Goal: Communication & Community: Answer question/provide support

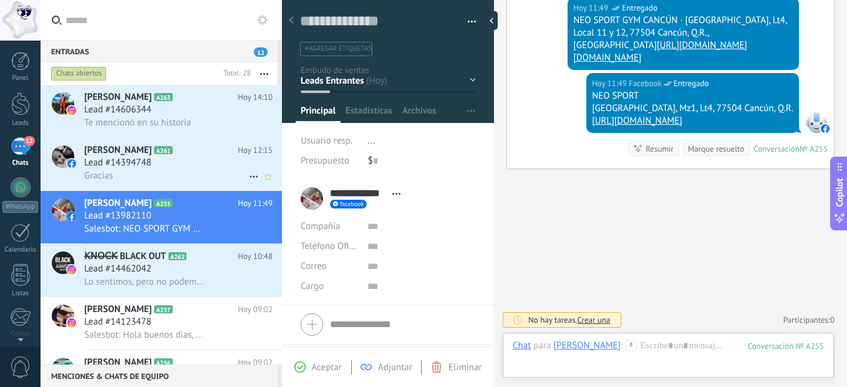
click at [206, 153] on h2 "[PERSON_NAME] A261" at bounding box center [160, 150] width 153 height 12
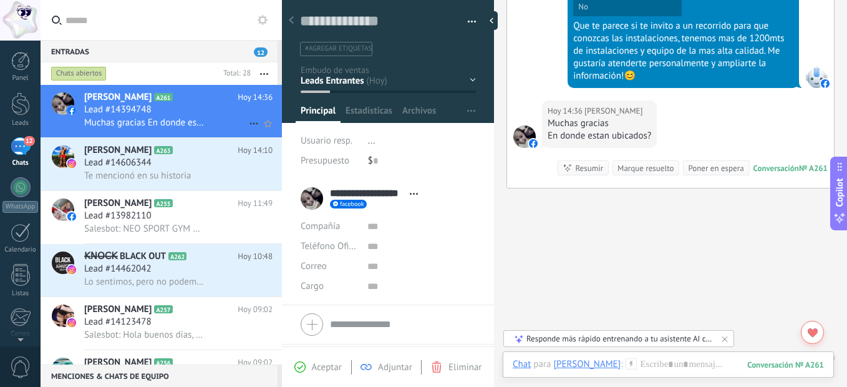
click at [172, 107] on div "Lead #14394748" at bounding box center [178, 110] width 188 height 12
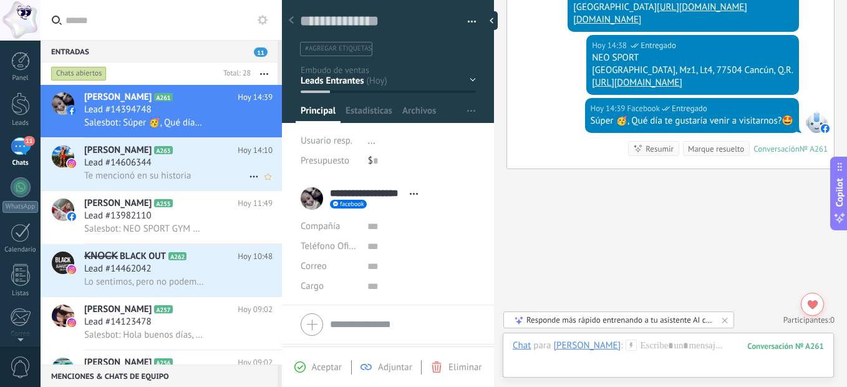
click at [181, 160] on div "Lead #14606344" at bounding box center [178, 163] width 188 height 12
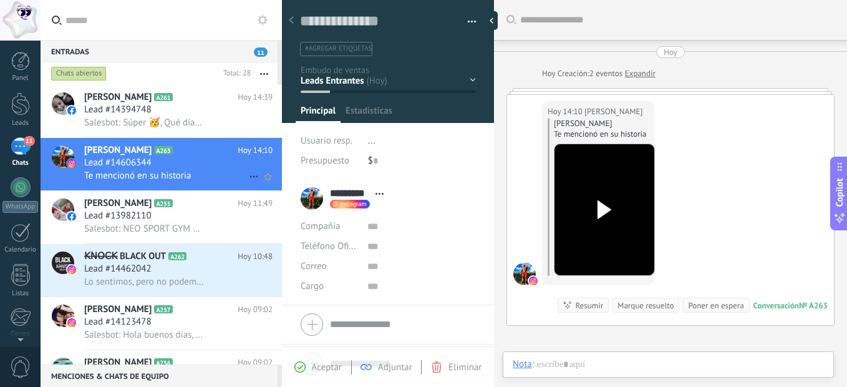
scroll to position [14, 0]
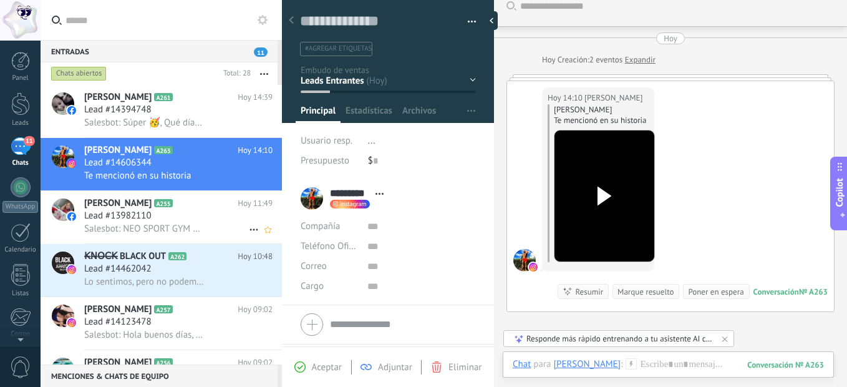
click at [197, 230] on span "Salesbot: NEO SPORT GYM CANCÚN · [GEOGRAPHIC_DATA], Lt4, Local 11 y 12, 77504 C…" at bounding box center [144, 229] width 120 height 12
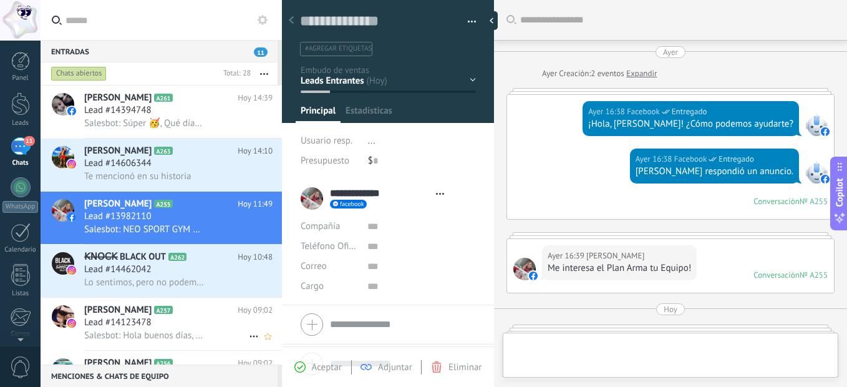
type textarea "**********"
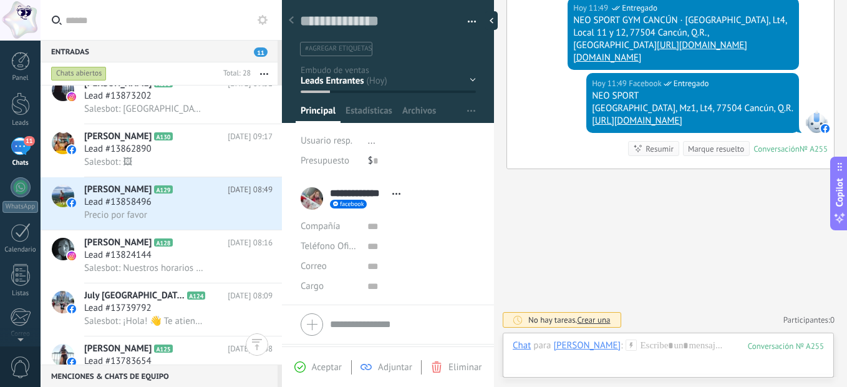
scroll to position [874, 0]
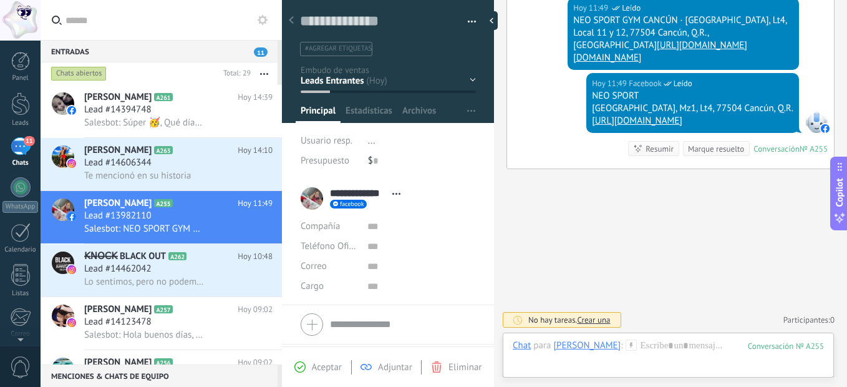
click at [264, 72] on button "button" at bounding box center [264, 73] width 27 height 22
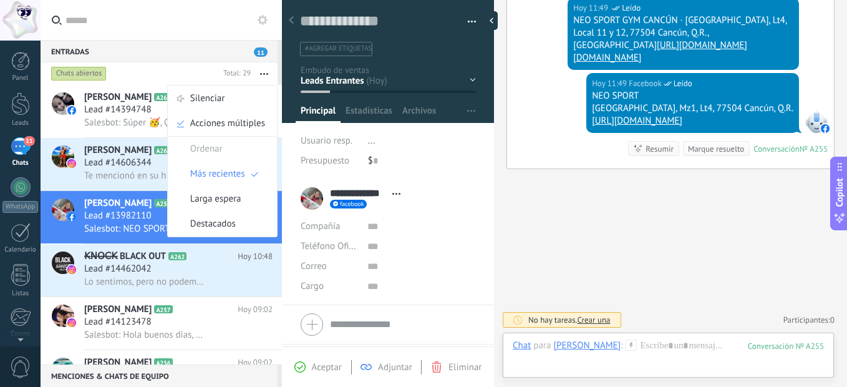
click at [169, 70] on div "Chats abiertos" at bounding box center [134, 73] width 170 height 22
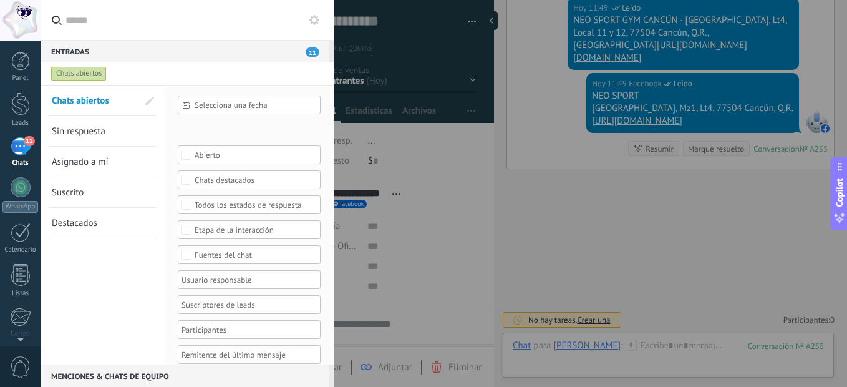
click at [84, 132] on span "Sin respuesta" at bounding box center [79, 131] width 54 height 12
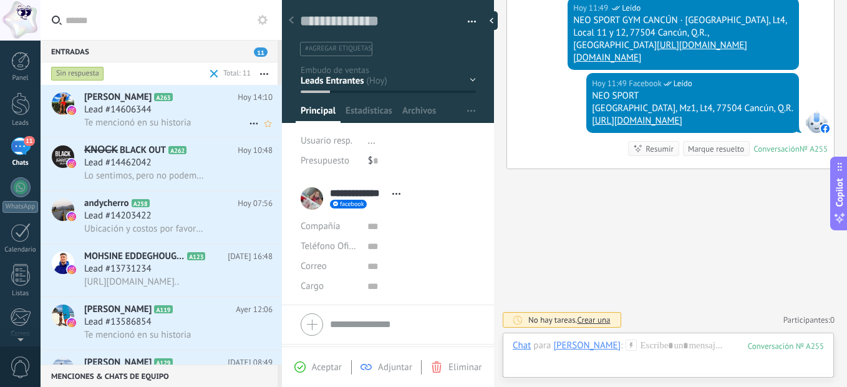
click at [177, 101] on icon at bounding box center [183, 97] width 12 height 12
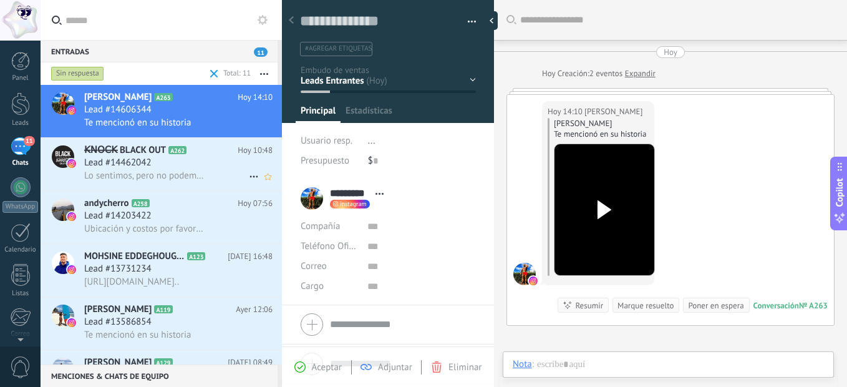
scroll to position [19, 0]
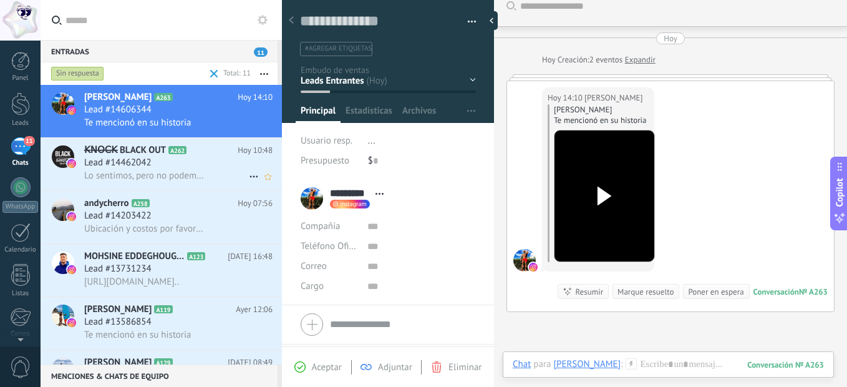
click at [160, 157] on div "Lead #14462042" at bounding box center [178, 163] width 188 height 12
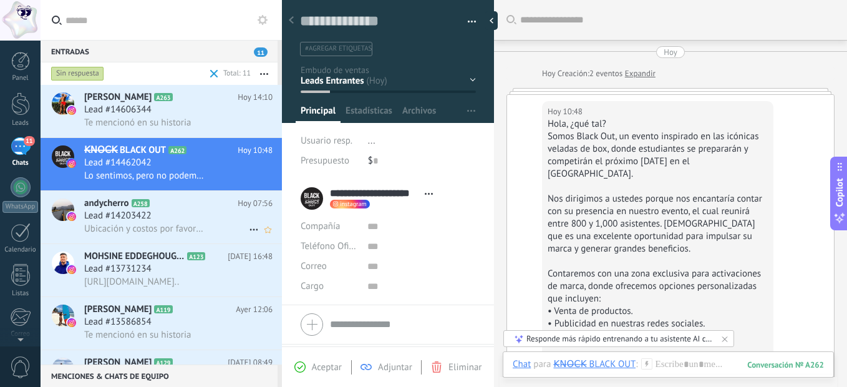
click at [137, 213] on span "Lead #14203422" at bounding box center [117, 216] width 67 height 12
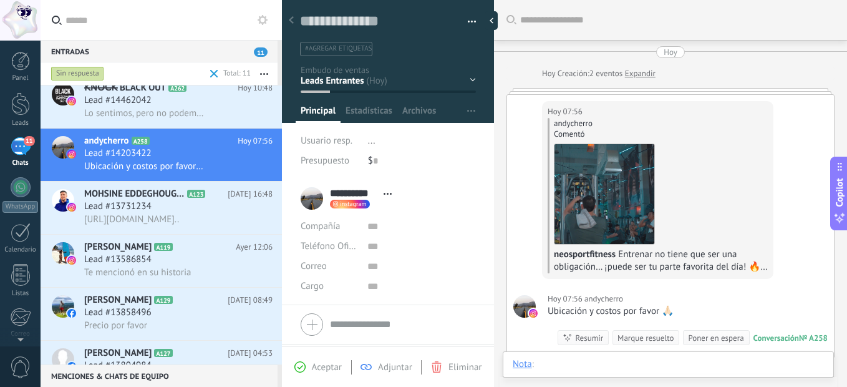
click at [587, 362] on div at bounding box center [668, 376] width 311 height 37
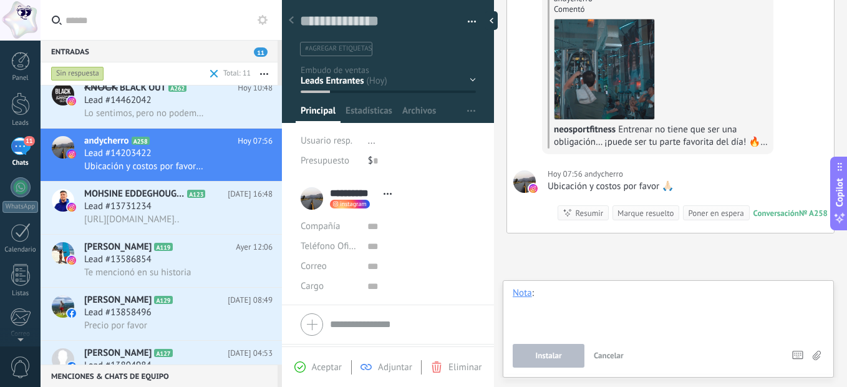
scroll to position [187, 0]
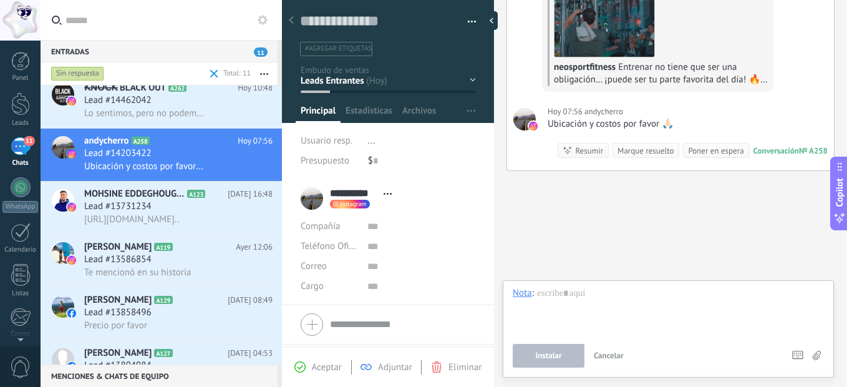
click at [690, 93] on div "Hoy 07:56 andycherro andycherro Comentó neosportfitness Entrenar no tiene que s…" at bounding box center [670, 1] width 327 height 187
click at [695, 109] on div "Hoy 07:56 andycherro Ubicación y costos por favor 🙏🏻 Conversación № A258 Conver…" at bounding box center [670, 132] width 327 height 75
click at [581, 296] on div at bounding box center [668, 310] width 311 height 47
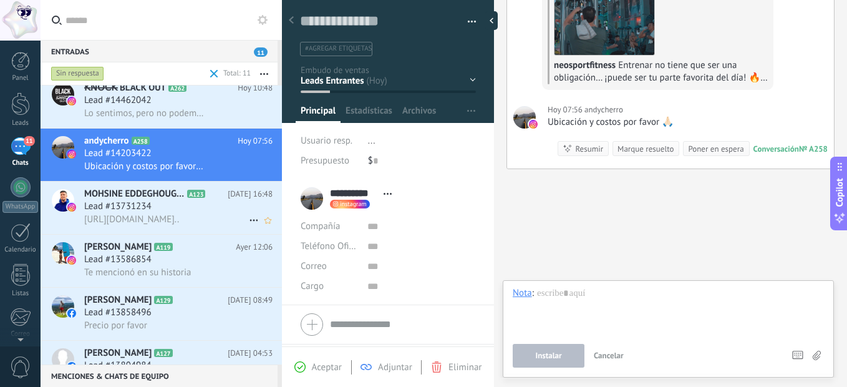
click at [161, 190] on span "MOHSINE EDDEGHOUGHY" at bounding box center [134, 194] width 100 height 12
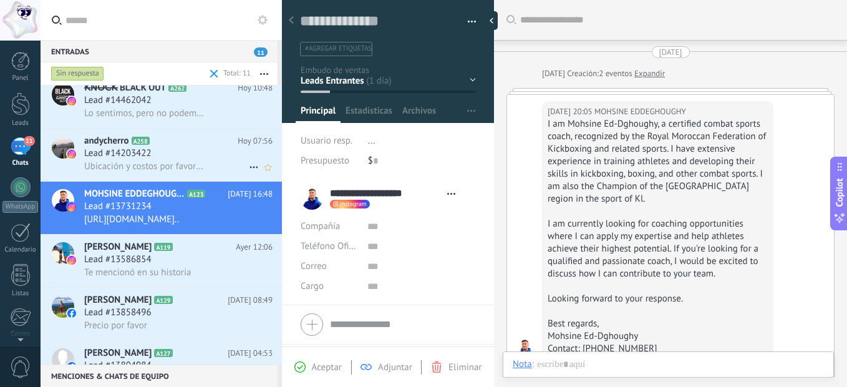
scroll to position [435, 0]
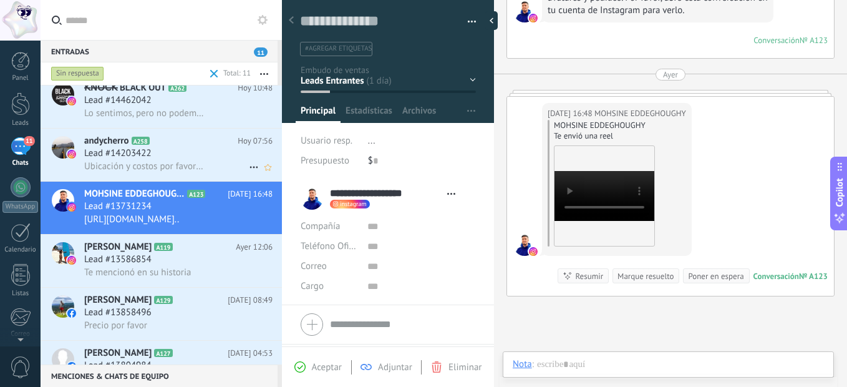
click at [132, 150] on span "Lead #14203422" at bounding box center [117, 153] width 67 height 12
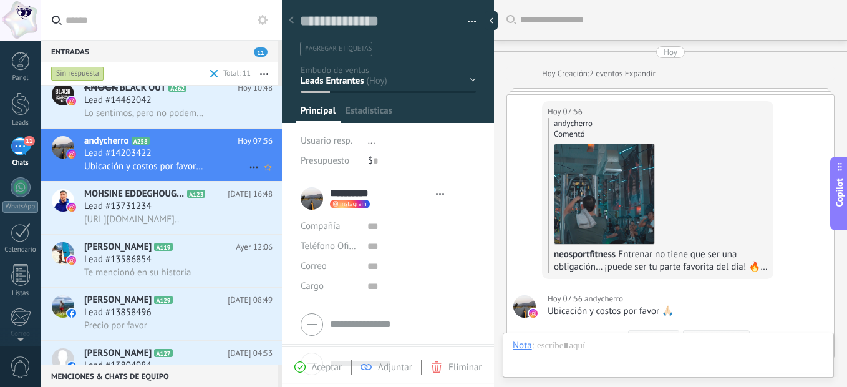
type textarea "**********"
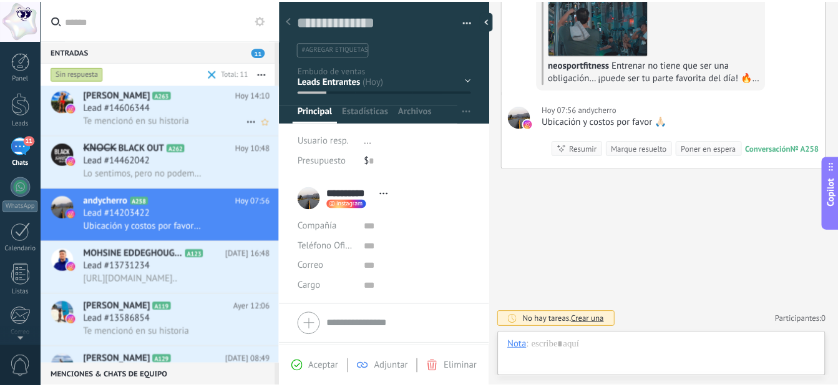
scroll to position [1, 0]
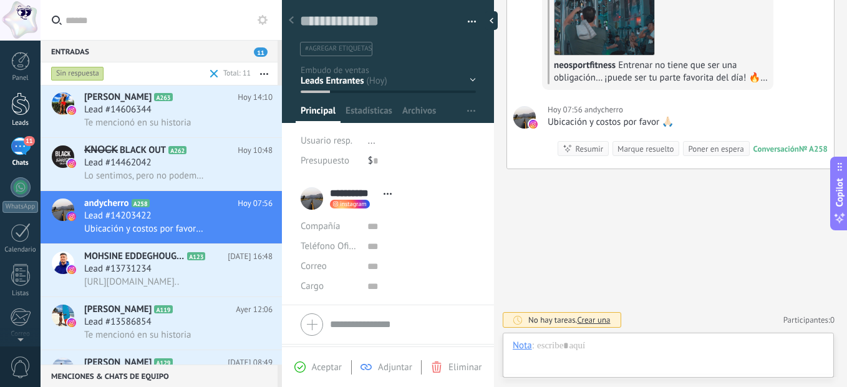
click at [16, 105] on div at bounding box center [20, 103] width 19 height 23
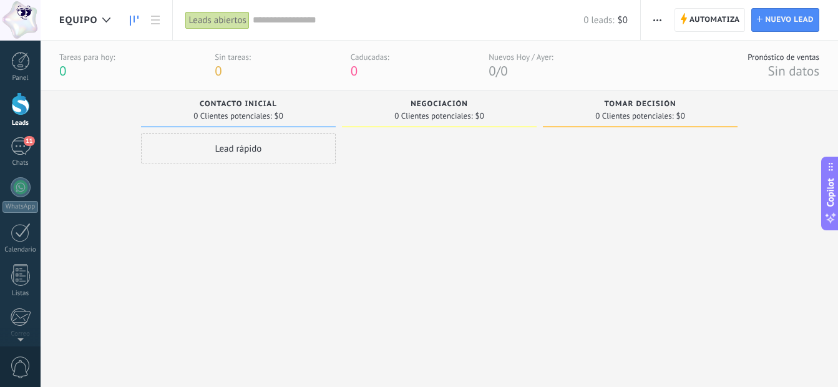
drag, startPoint x: 585, startPoint y: 183, endPoint x: 503, endPoint y: 182, distance: 82.3
click at [503, 182] on div "Leads Entrantes Solicitudes: 0 0 0 0 0 0 0 0 0 Contacto inicial 0 Clientes pote…" at bounding box center [448, 223] width 778 height 266
drag, startPoint x: 461, startPoint y: 180, endPoint x: 487, endPoint y: 179, distance: 25.6
click at [487, 179] on div at bounding box center [439, 245] width 195 height 224
click at [618, 206] on div at bounding box center [640, 245] width 195 height 224
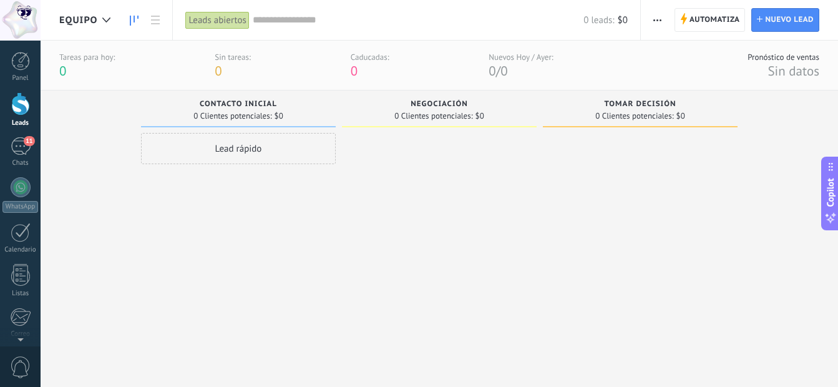
click at [251, 148] on div "Lead rápido" at bounding box center [238, 148] width 195 height 31
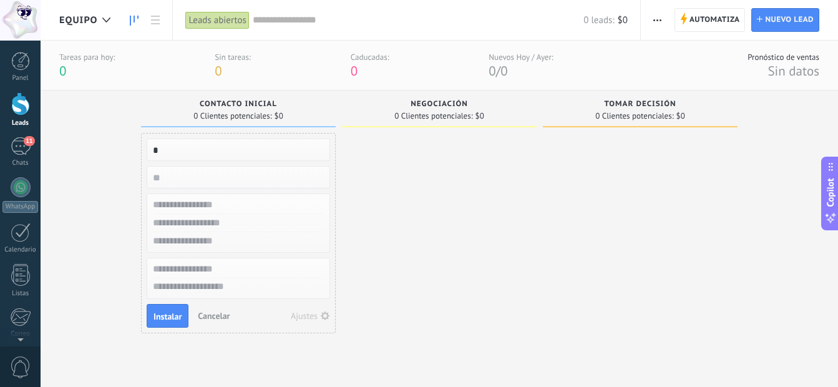
type input "*"
click at [538, 235] on div "Negociación 0 Clientes potenciales: $0" at bounding box center [442, 223] width 201 height 266
click at [274, 152] on input "*" at bounding box center [237, 149] width 182 height 17
click at [475, 225] on div at bounding box center [439, 245] width 195 height 224
click at [200, 318] on span "Cancelar" at bounding box center [214, 315] width 32 height 11
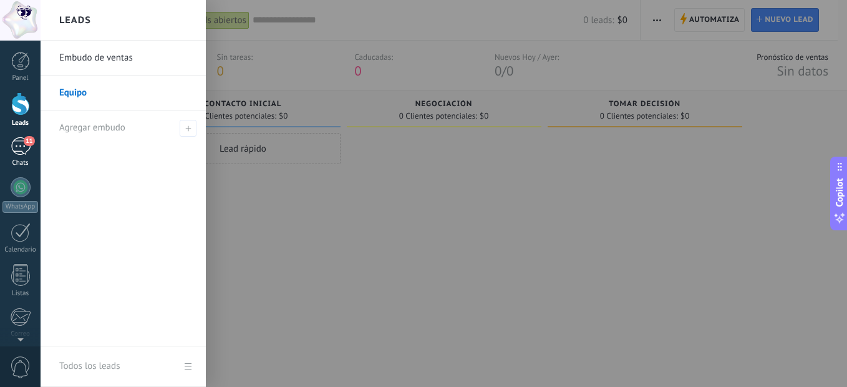
click at [13, 147] on div "11" at bounding box center [21, 146] width 20 height 18
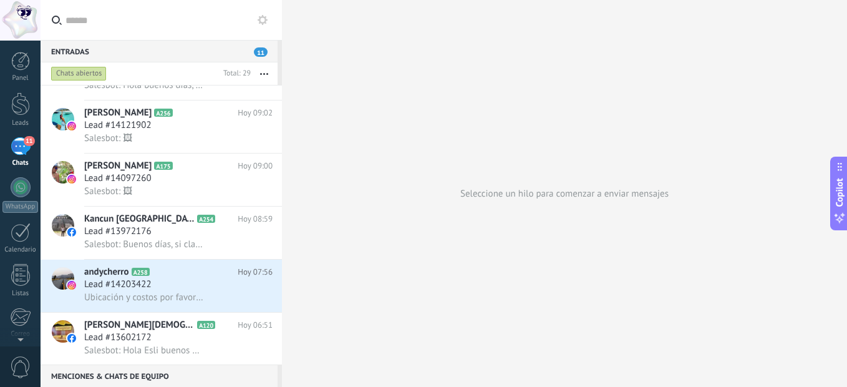
scroll to position [313, 0]
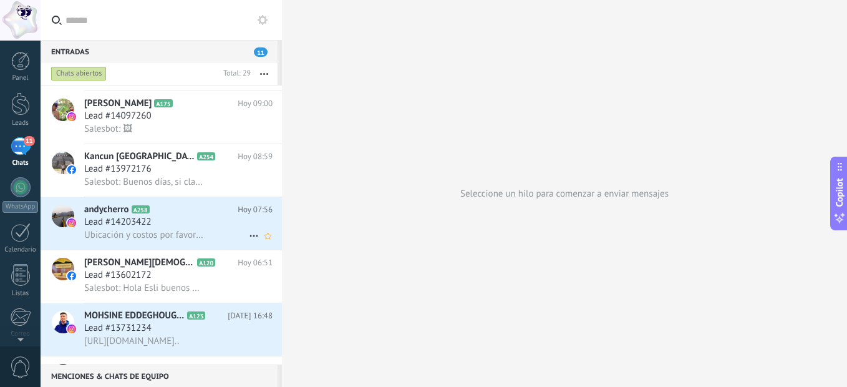
click at [183, 206] on h2 "andycherro A258" at bounding box center [160, 209] width 153 height 12
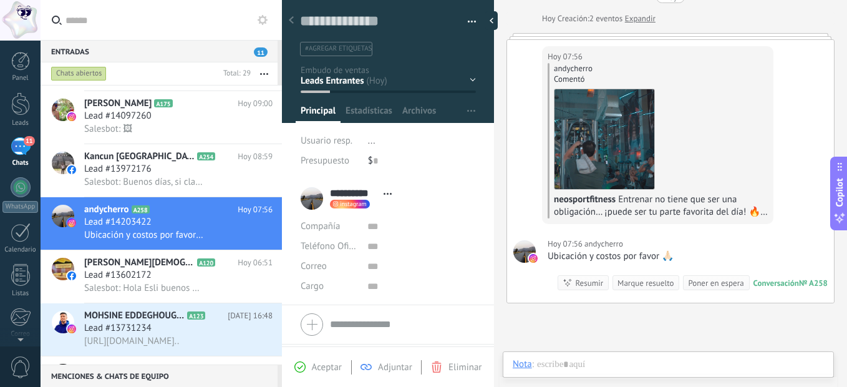
scroll to position [92, 0]
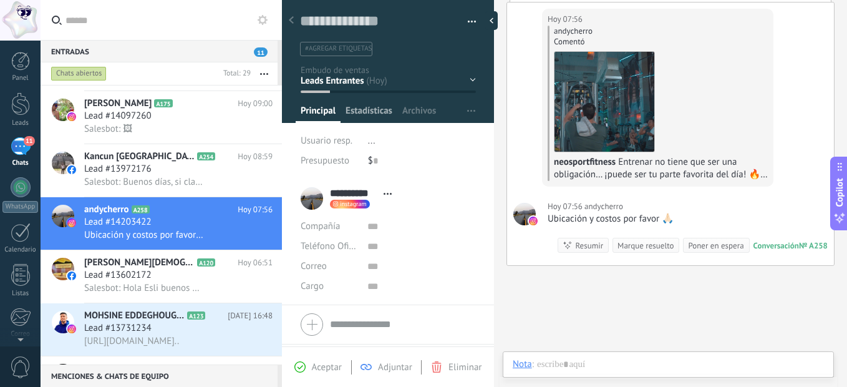
click at [374, 106] on span "Estadísticas" at bounding box center [369, 114] width 47 height 18
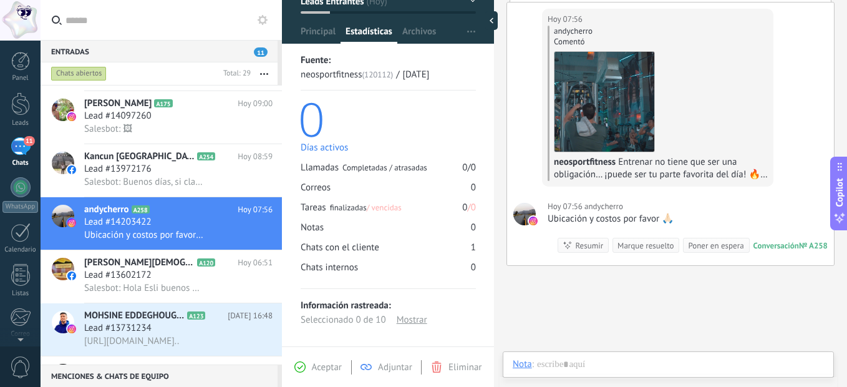
scroll to position [88, 0]
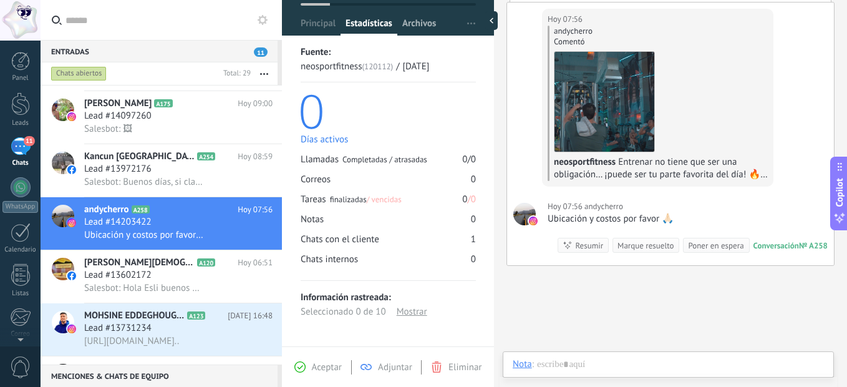
click at [414, 19] on span "Archivos" at bounding box center [419, 26] width 34 height 18
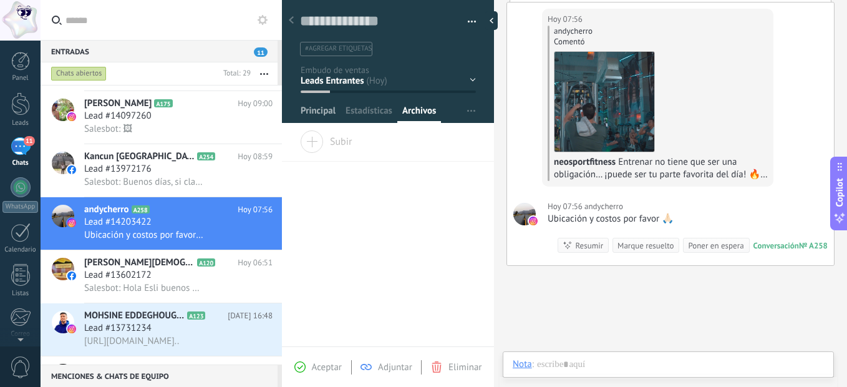
click at [326, 113] on span "Principal" at bounding box center [318, 114] width 35 height 18
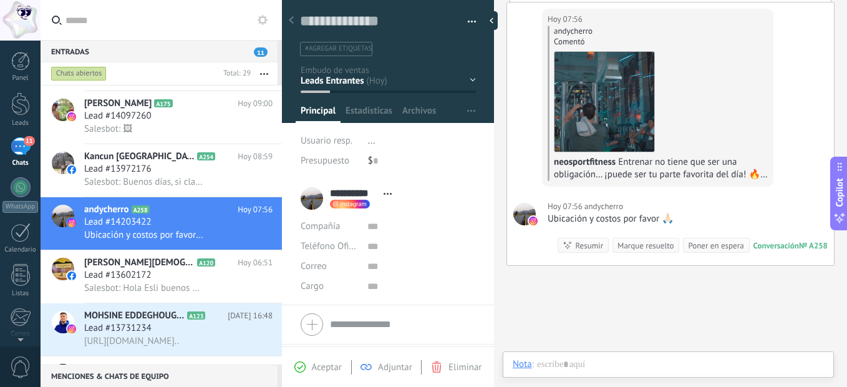
click at [334, 322] on form "Compañía Teléfono Oficina Ofic. directo Celular Fax Casa Otro Teléfono Oficina …" at bounding box center [388, 324] width 175 height 31
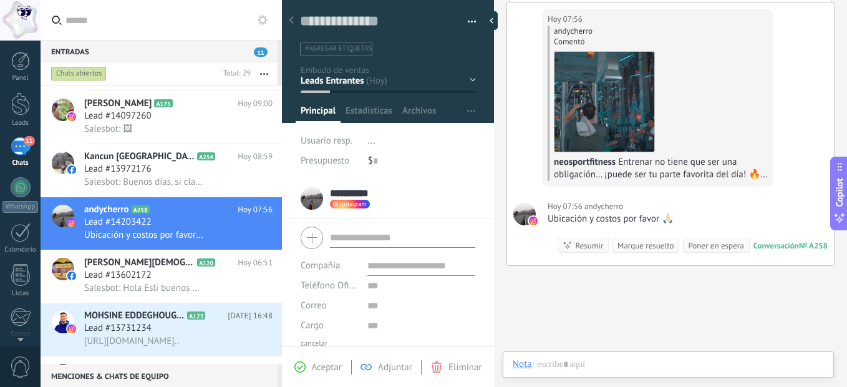
click at [568, 309] on div "Buscar Carga más Hoy Hoy Creación: 2 eventos Expandir Hoy 07:56 andycherro andy…" at bounding box center [670, 196] width 353 height 576
click at [320, 363] on span "Aceptar" at bounding box center [327, 367] width 30 height 12
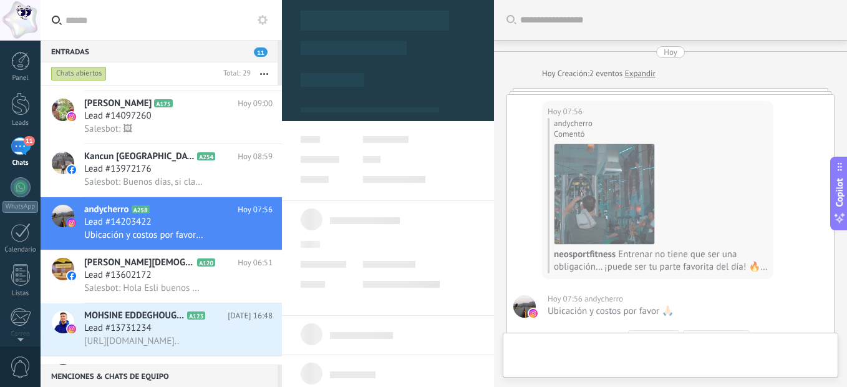
type textarea "**********"
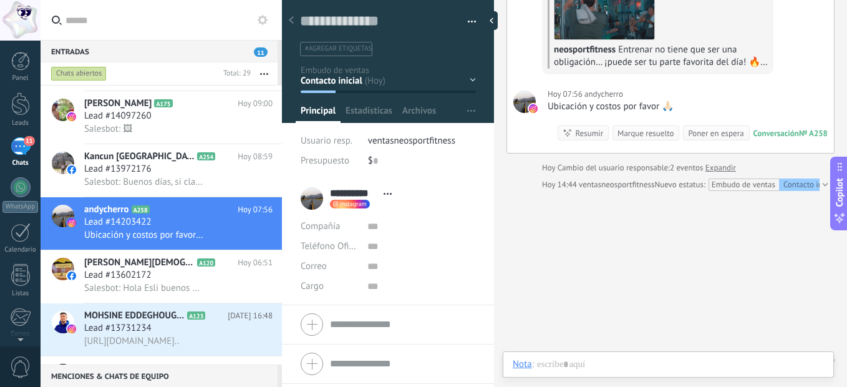
scroll to position [217, 0]
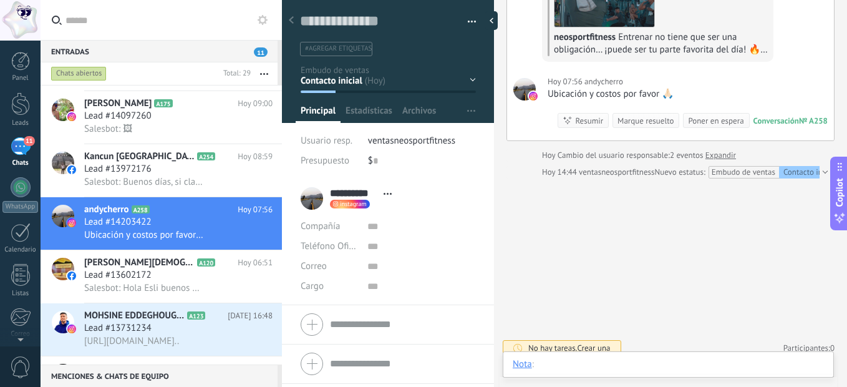
click at [563, 359] on div at bounding box center [668, 376] width 311 height 37
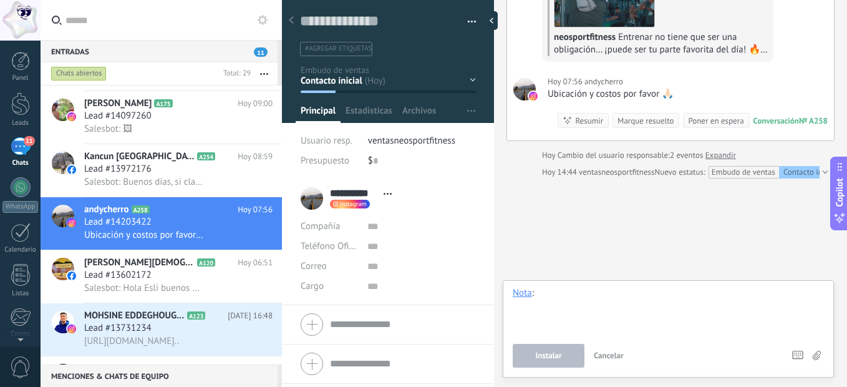
scroll to position [226, 0]
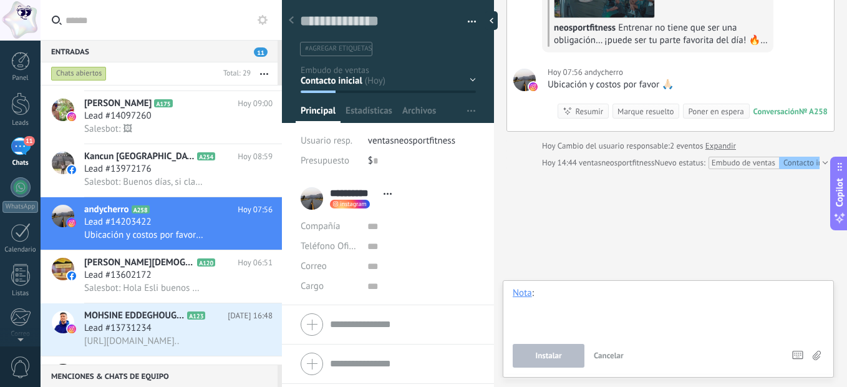
paste div
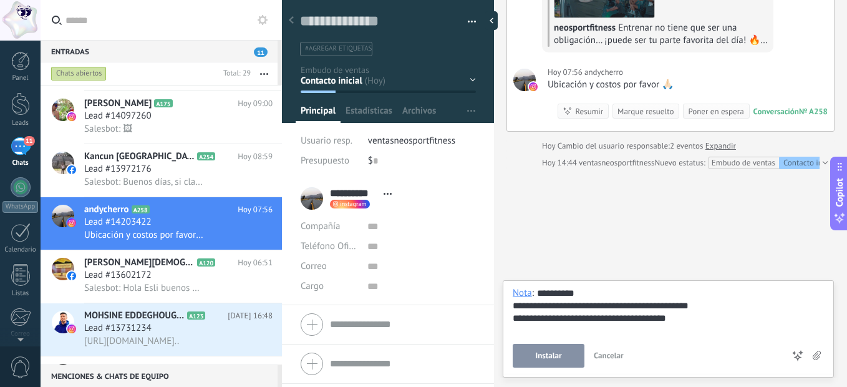
click at [609, 352] on span "Cancelar" at bounding box center [609, 355] width 30 height 11
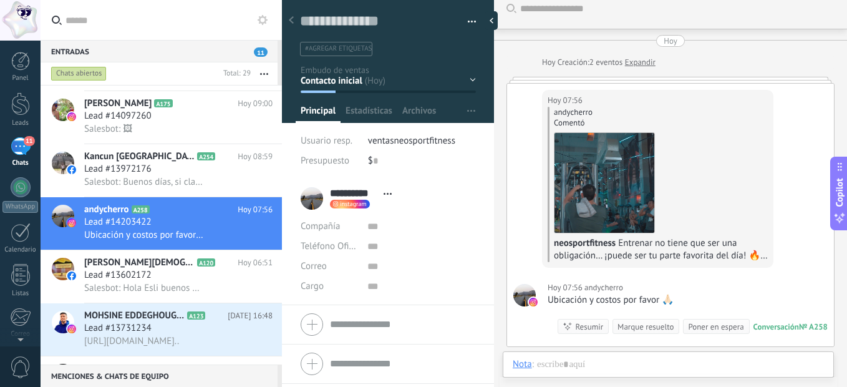
scroll to position [0, 0]
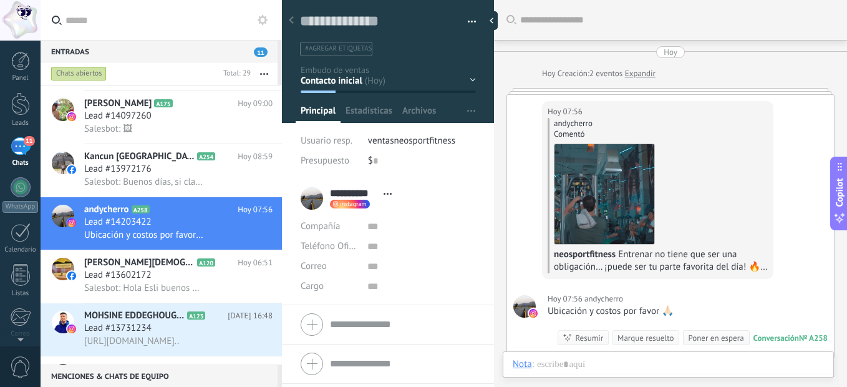
click at [568, 336] on div "Resumir Resumir" at bounding box center [583, 337] width 51 height 15
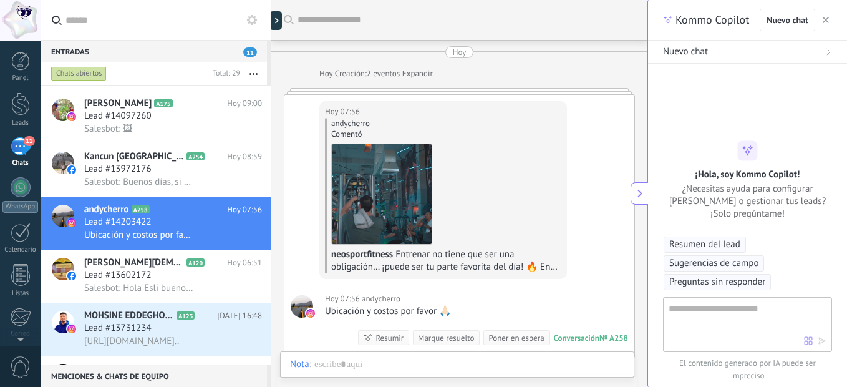
type textarea "**********"
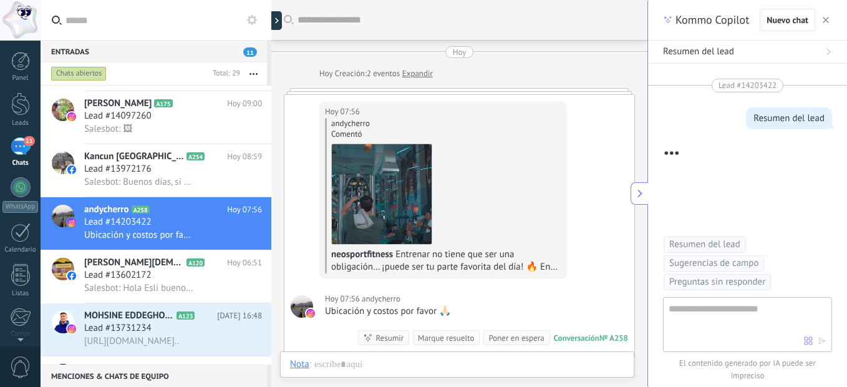
click at [693, 309] on textarea at bounding box center [736, 323] width 135 height 45
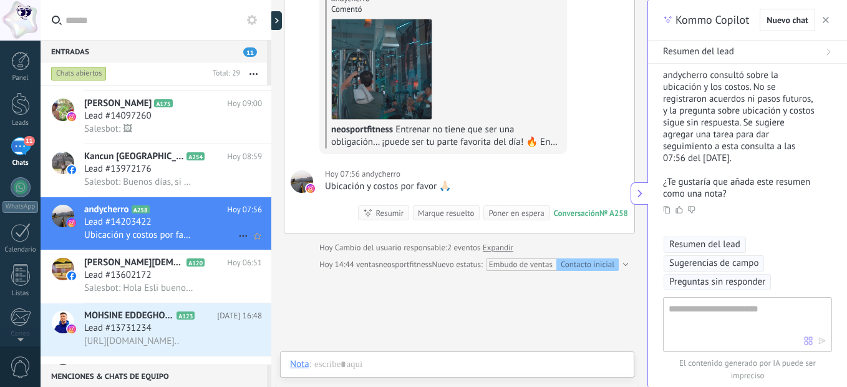
scroll to position [375, 0]
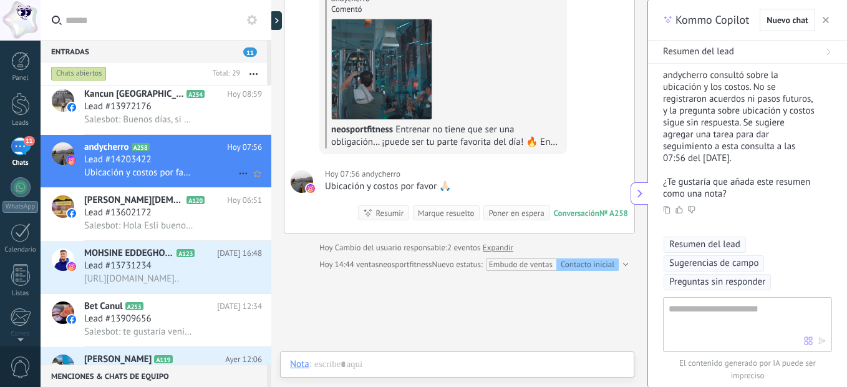
click at [236, 169] on icon at bounding box center [243, 173] width 15 height 15
drag, startPoint x: 360, startPoint y: 346, endPoint x: 361, endPoint y: 339, distance: 7.5
click at [361, 344] on div at bounding box center [423, 193] width 847 height 387
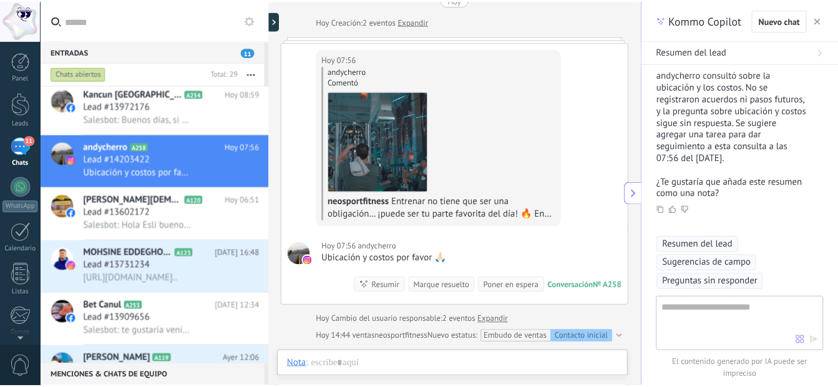
scroll to position [0, 0]
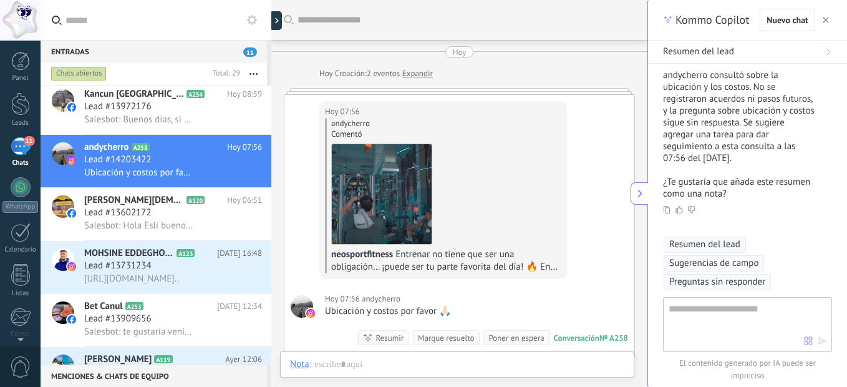
click at [380, 306] on div "Ubicación y costos por favor 🙏🏻" at bounding box center [388, 311] width 126 height 12
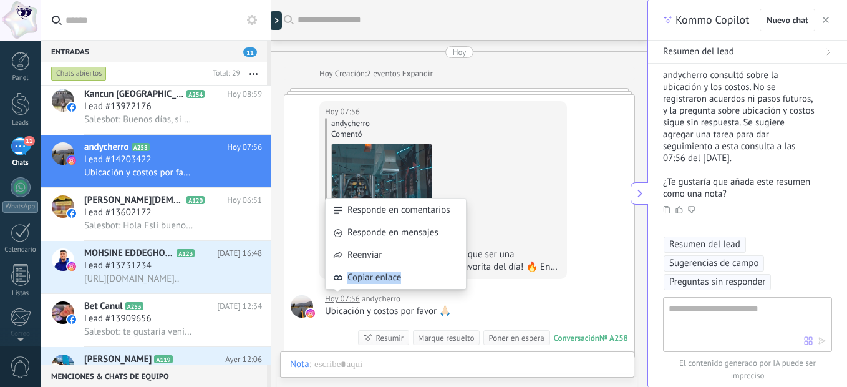
click at [439, 304] on div "Responde en comentarios Responde en mensajes Reenviar Copiar enlace" at bounding box center [396, 250] width 142 height 116
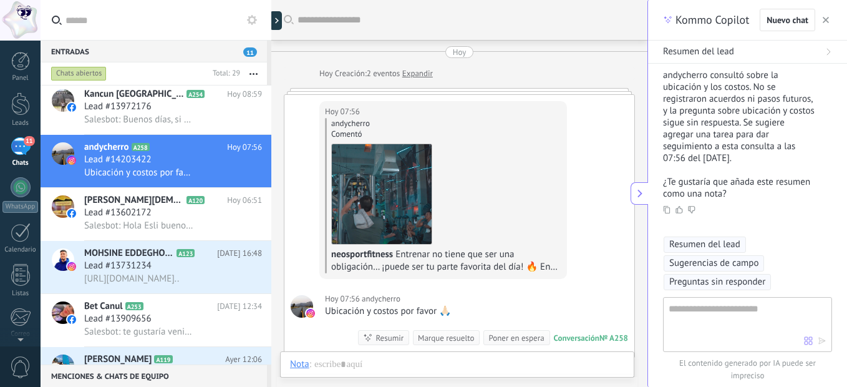
click at [505, 295] on div "Hoy 07:56 andycherro Ubicación y costos por favor 🙏🏻 Conversación № A258 Conver…" at bounding box center [459, 319] width 350 height 75
click at [28, 184] on div at bounding box center [21, 187] width 20 height 20
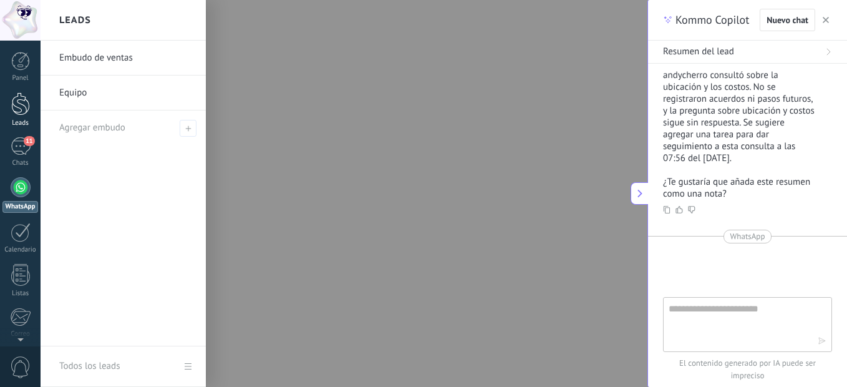
click at [17, 113] on div at bounding box center [20, 103] width 19 height 23
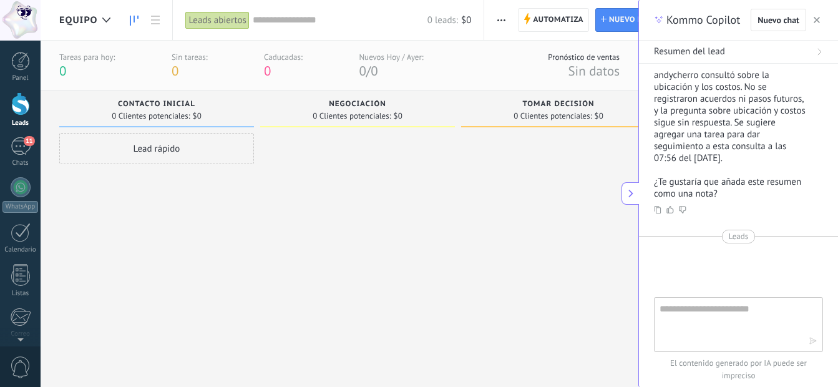
click at [715, 312] on textarea at bounding box center [729, 323] width 140 height 45
paste textarea "**********"
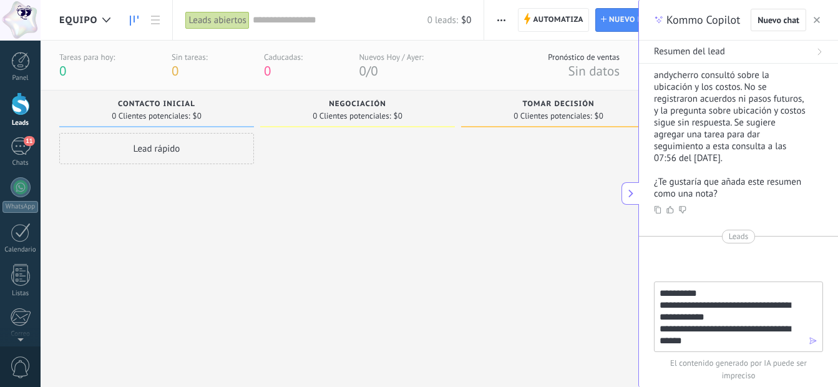
type textarea "**********"
click at [812, 344] on icon "button" at bounding box center [812, 340] width 9 height 9
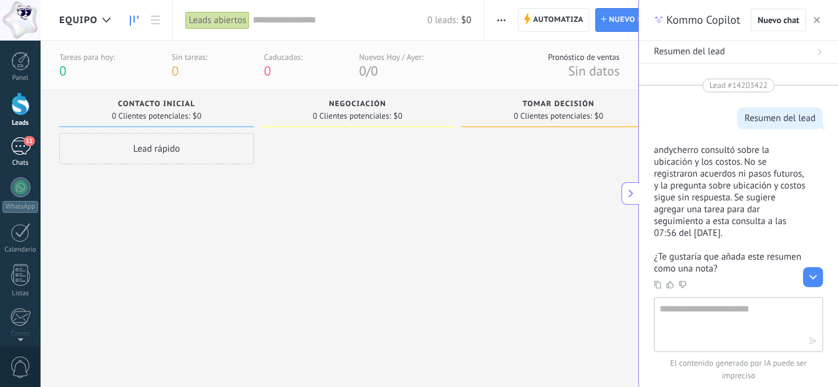
click at [14, 137] on div "11" at bounding box center [21, 146] width 20 height 18
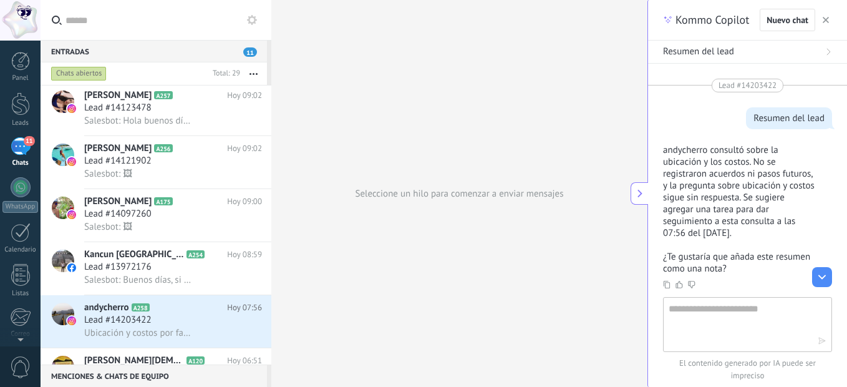
scroll to position [250, 0]
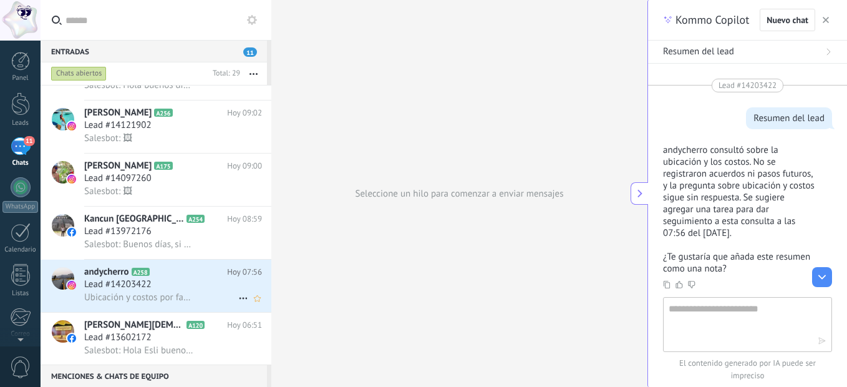
click at [196, 286] on div "Lead #14203422" at bounding box center [173, 284] width 178 height 12
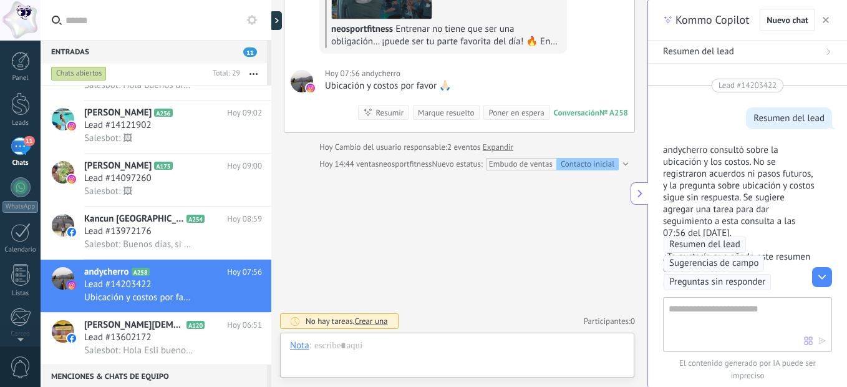
scroll to position [226, 0]
click at [349, 346] on div at bounding box center [457, 357] width 334 height 37
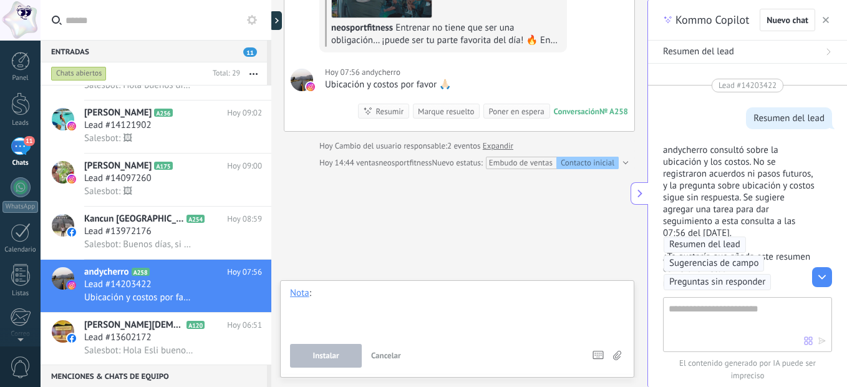
paste div
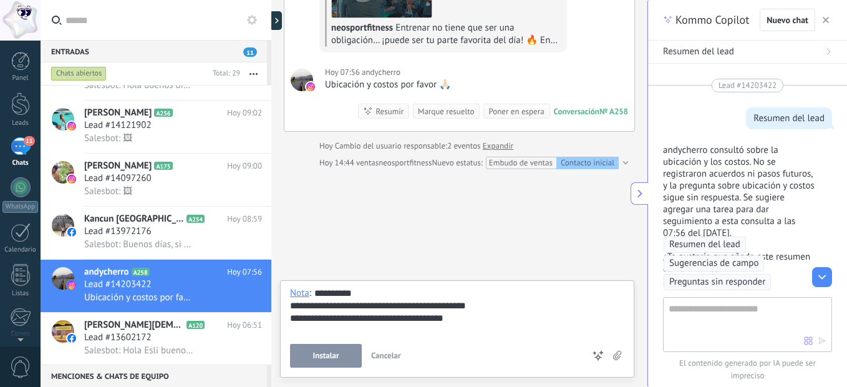
click at [339, 356] on span "Instalar" at bounding box center [326, 355] width 26 height 9
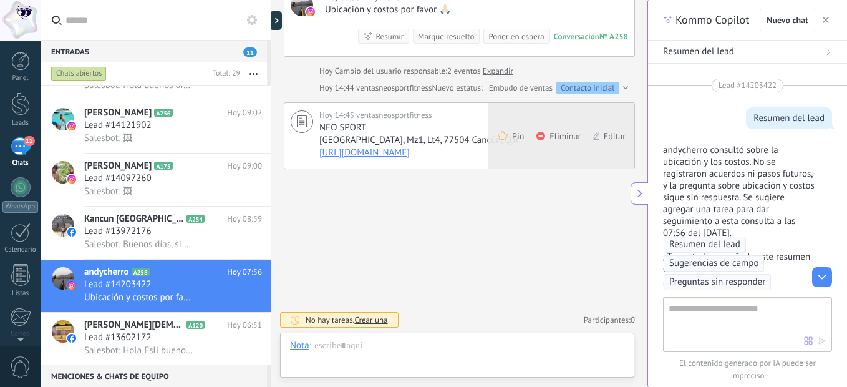
click at [569, 135] on span "Eliminar" at bounding box center [565, 136] width 31 height 12
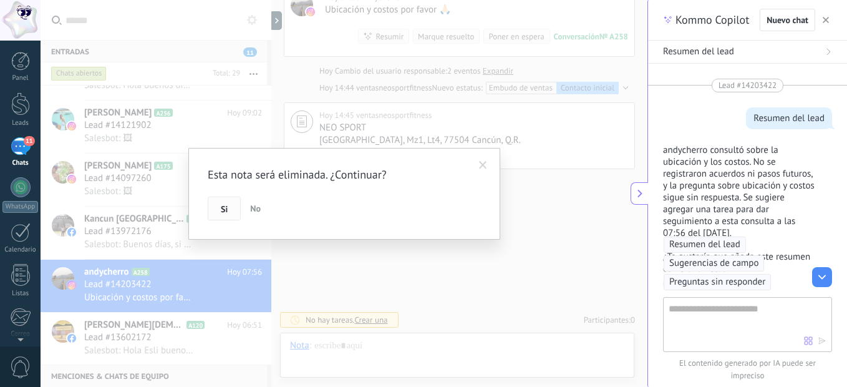
click at [228, 210] on span "Si" at bounding box center [224, 209] width 7 height 9
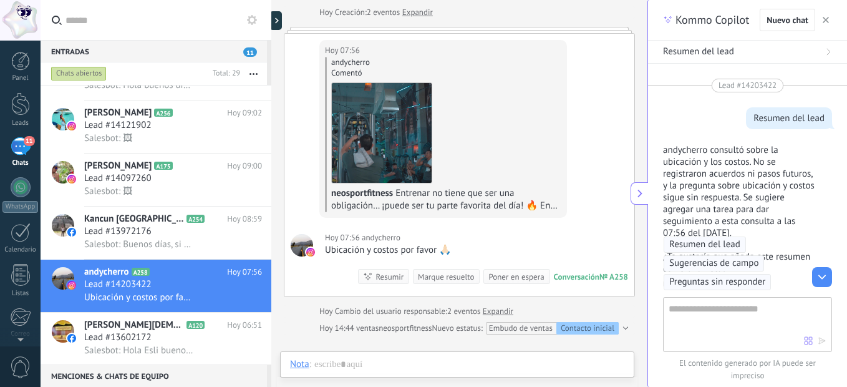
scroll to position [39, 0]
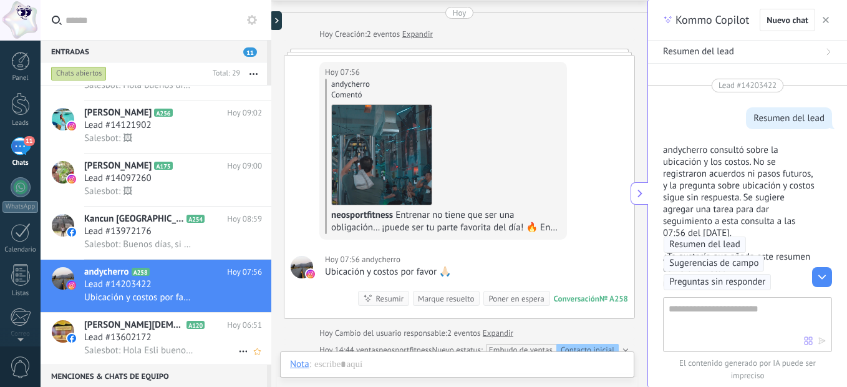
click at [128, 340] on span "Lead #13602172" at bounding box center [117, 337] width 67 height 12
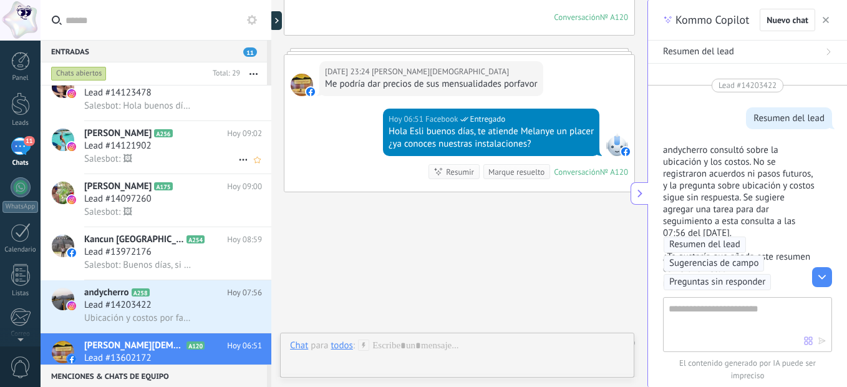
scroll to position [188, 0]
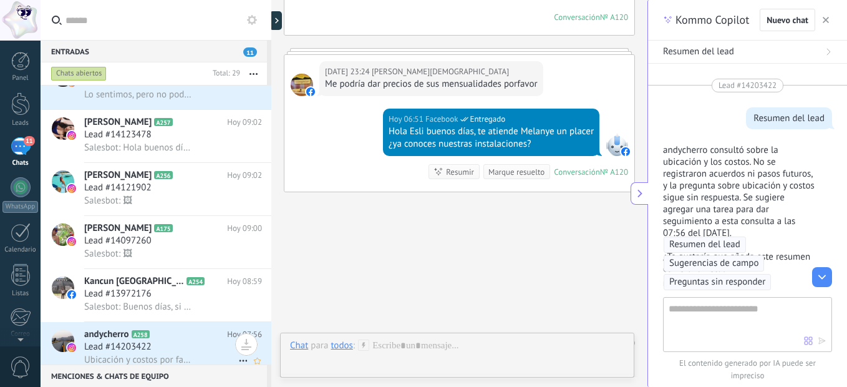
click at [135, 329] on h2 "andycherro A258" at bounding box center [155, 334] width 143 height 12
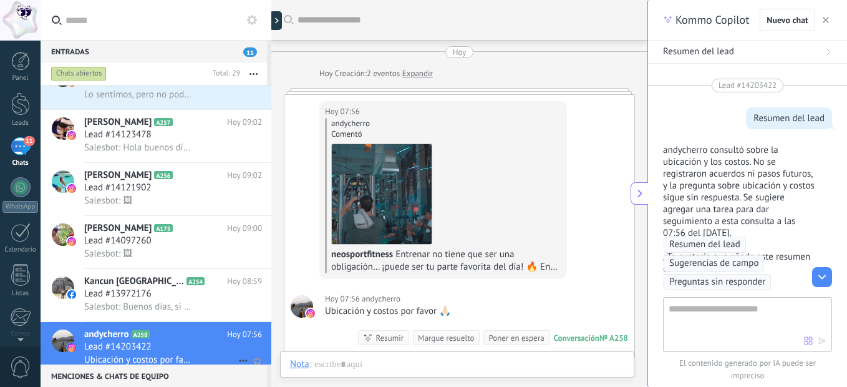
scroll to position [30, 0]
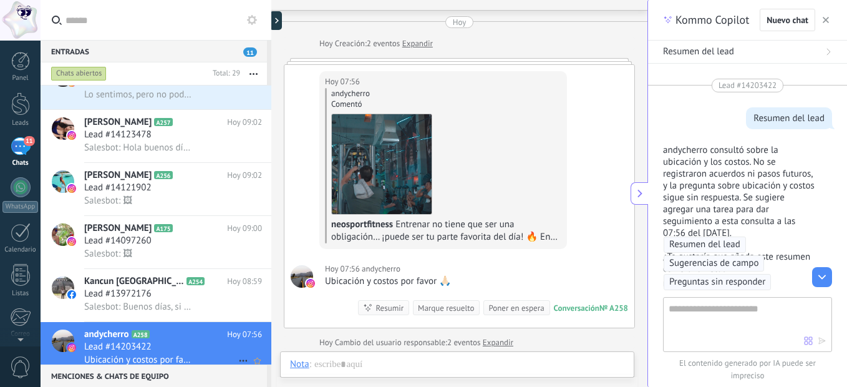
click at [110, 327] on div "andycherro A258 Hoy 07:56 Lead #14203422 Ubicación y costos por favor 🙏🏻" at bounding box center [177, 348] width 187 height 52
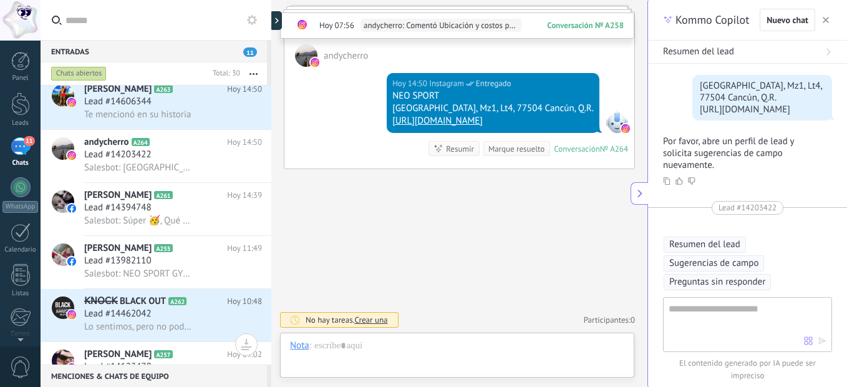
scroll to position [1, 0]
